Goal: Entertainment & Leisure: Consume media (video, audio)

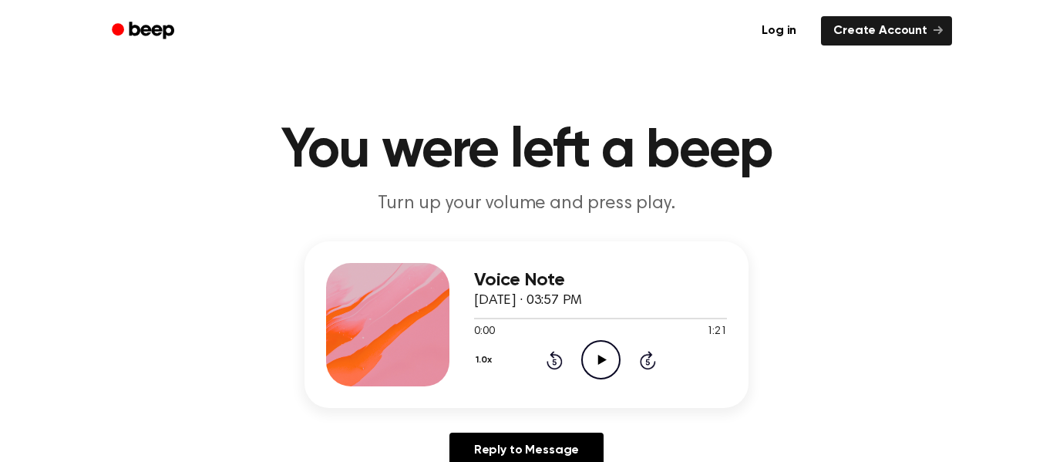
click at [583, 346] on icon "Play Audio" at bounding box center [600, 359] width 39 height 39
click at [602, 361] on icon at bounding box center [601, 360] width 8 height 10
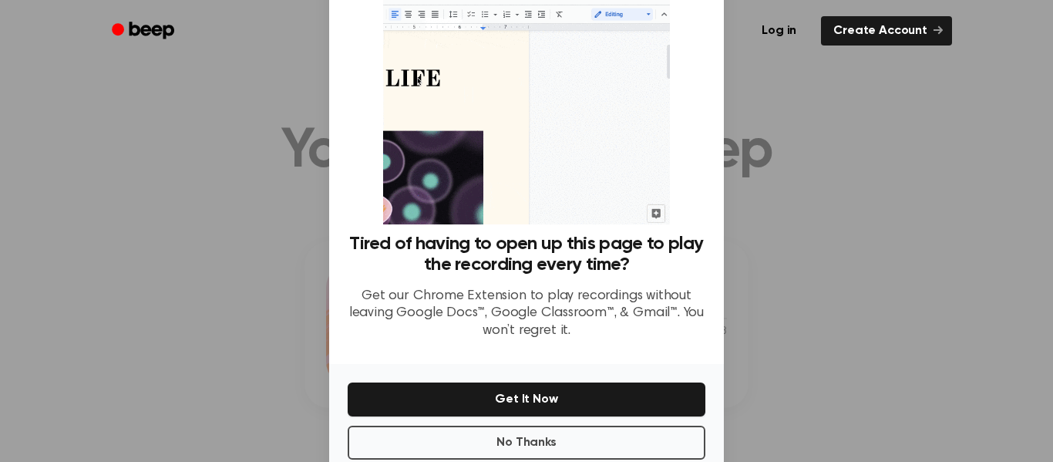
scroll to position [99, 0]
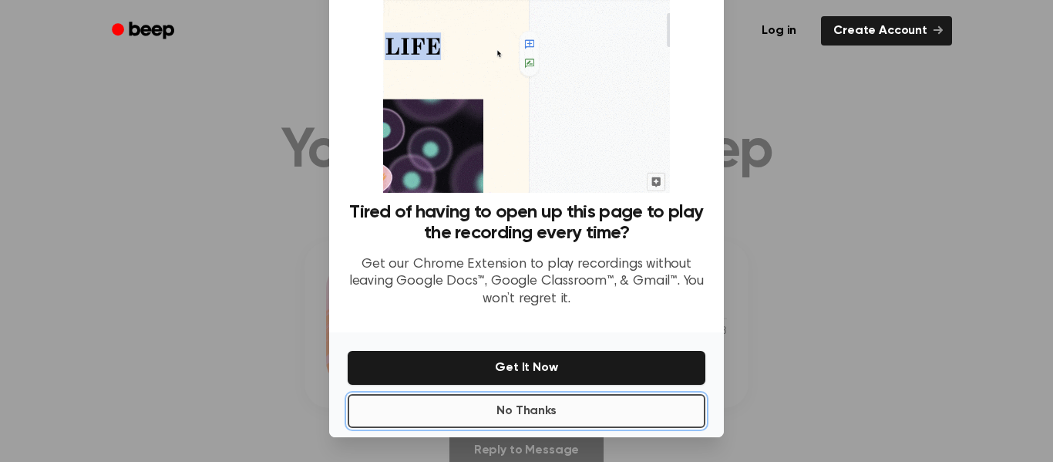
click at [563, 415] on button "No Thanks" at bounding box center [527, 411] width 358 height 34
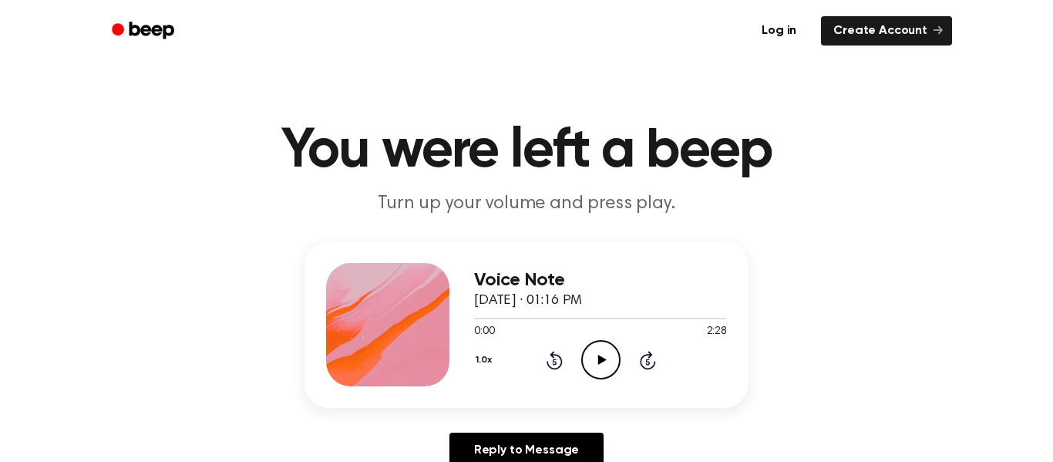
click at [604, 355] on icon "Play Audio" at bounding box center [600, 359] width 39 height 39
click at [591, 370] on icon "Play Audio" at bounding box center [600, 359] width 39 height 39
click at [604, 346] on icon "Play Audio" at bounding box center [600, 359] width 39 height 39
click at [648, 363] on icon at bounding box center [647, 361] width 4 height 6
click at [644, 354] on icon at bounding box center [648, 360] width 16 height 18
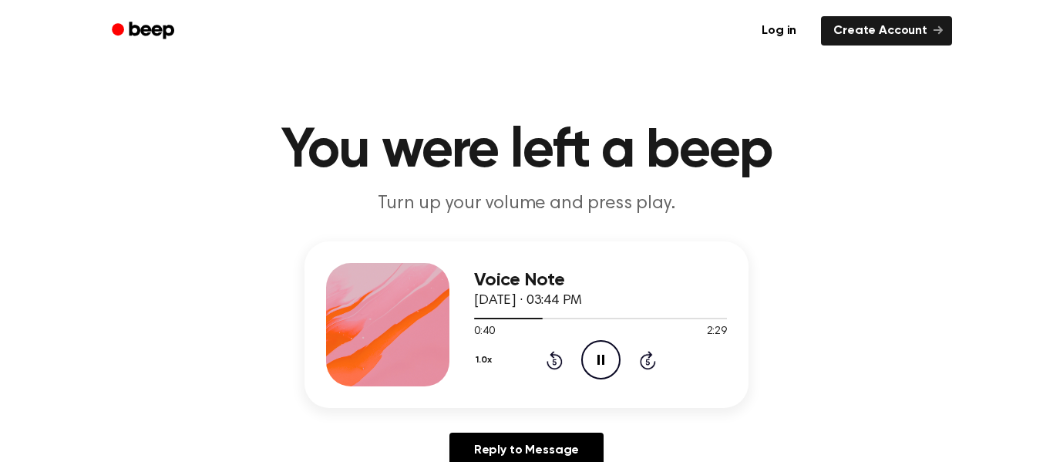
click at [645, 359] on icon "Skip 5 seconds" at bounding box center [647, 360] width 17 height 20
click at [648, 366] on icon "Skip 5 seconds" at bounding box center [647, 360] width 17 height 20
click at [648, 367] on icon "Skip 5 seconds" at bounding box center [647, 360] width 17 height 20
click at [554, 361] on icon at bounding box center [554, 361] width 4 height 6
click at [596, 366] on icon "Pause Audio" at bounding box center [600, 359] width 39 height 39
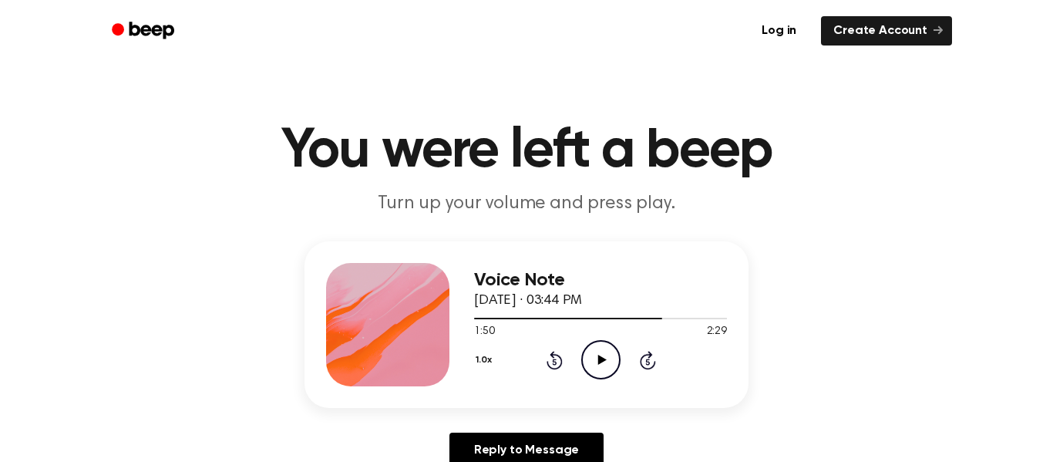
click at [595, 357] on icon "Play Audio" at bounding box center [600, 359] width 39 height 39
click at [555, 369] on icon at bounding box center [554, 360] width 16 height 18
click at [611, 371] on icon "Play Audio" at bounding box center [600, 359] width 39 height 39
click at [554, 361] on icon at bounding box center [554, 361] width 4 height 6
click at [546, 367] on icon "Rewind 5 seconds" at bounding box center [554, 360] width 17 height 20
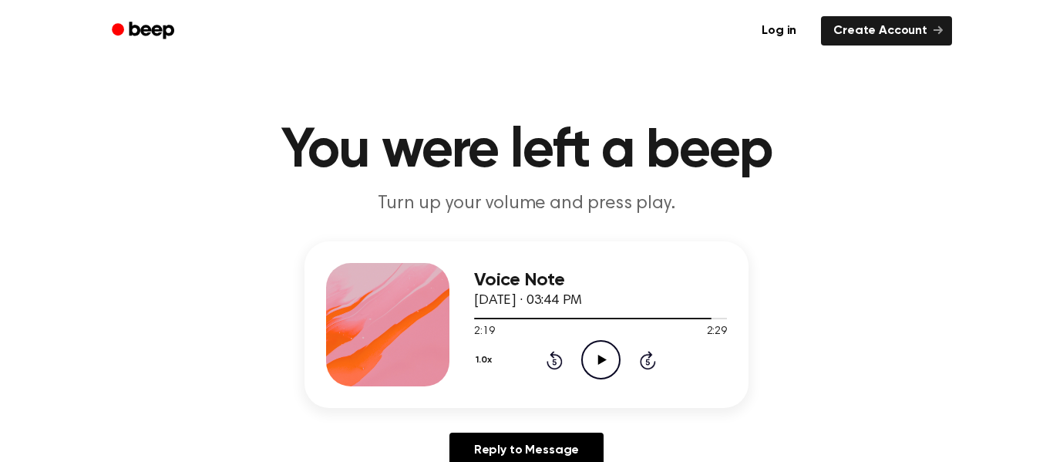
click at [563, 356] on div "1.0x Rewind 5 seconds Play Audio Skip 5 seconds" at bounding box center [600, 359] width 253 height 39
click at [559, 355] on icon "Rewind 5 seconds" at bounding box center [554, 360] width 17 height 20
click at [554, 361] on icon at bounding box center [554, 361] width 4 height 6
click at [592, 359] on icon "Play Audio" at bounding box center [600, 359] width 39 height 39
